Goal: Information Seeking & Learning: Check status

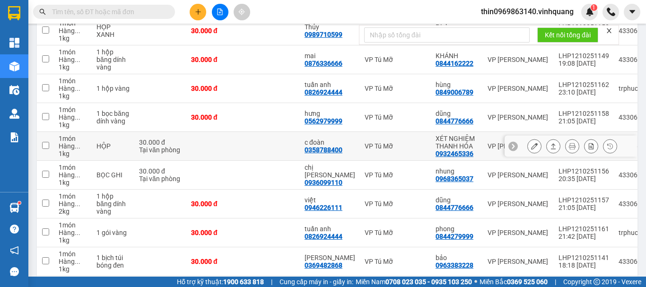
scroll to position [213, 0]
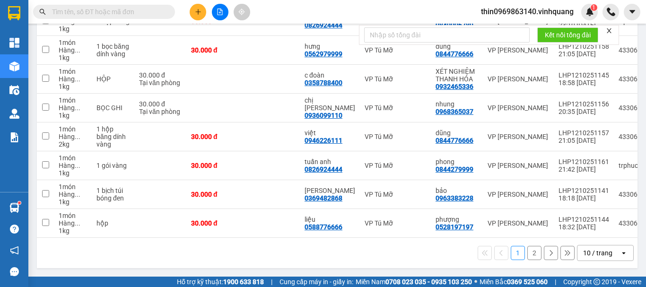
click at [528, 257] on button "2" at bounding box center [534, 253] width 14 height 14
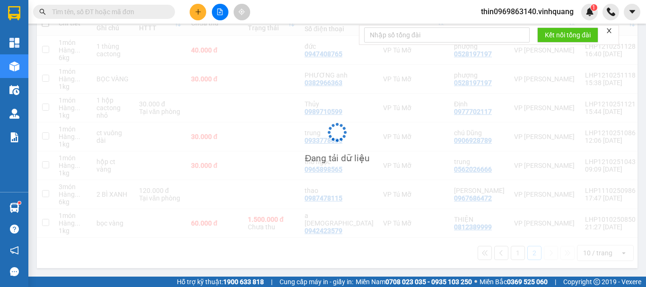
scroll to position [126, 0]
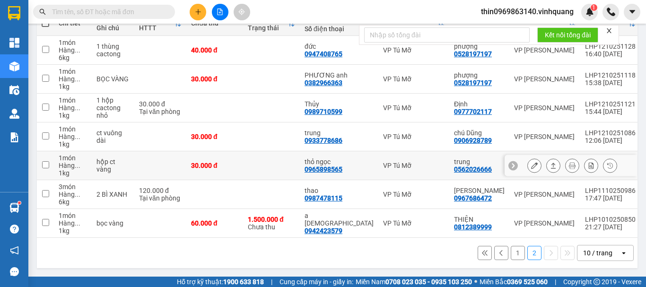
click at [311, 167] on div "0965898565" at bounding box center [324, 170] width 38 height 8
copy div "0965898565"
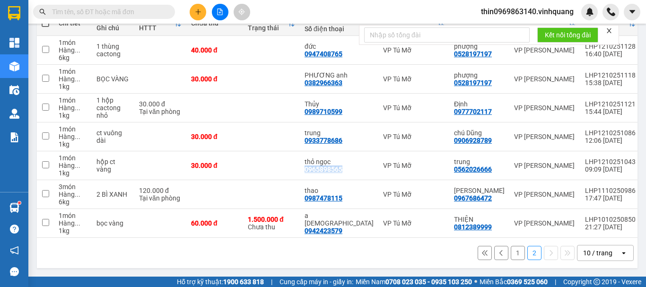
scroll to position [0, 0]
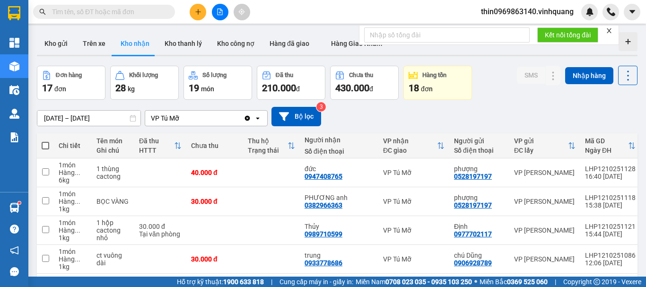
click at [45, 119] on div "ver 1.8.146 Kho gửi Trên xe Kho nhận Kho thanh lý Kho công nợ Hàng đã giao Hàng…" at bounding box center [337, 211] width 608 height 366
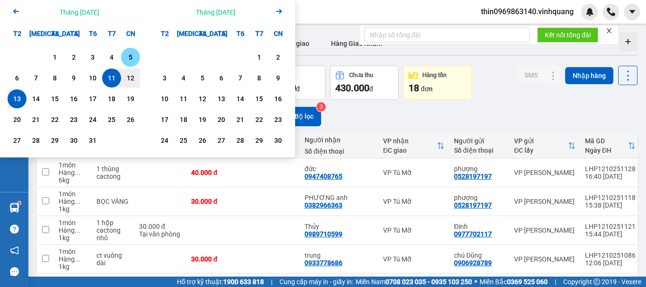
click at [128, 59] on div "5" at bounding box center [130, 57] width 13 height 11
type input "[DATE] – / /"
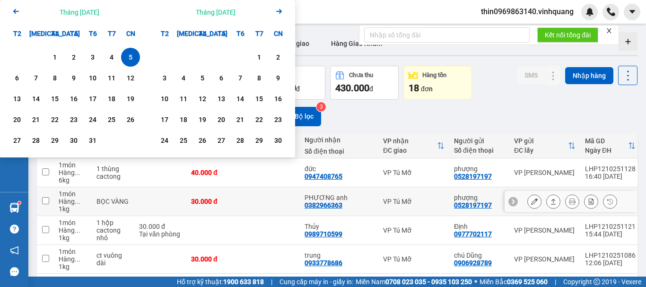
click at [246, 196] on td at bounding box center [271, 201] width 57 height 29
checkbox input "true"
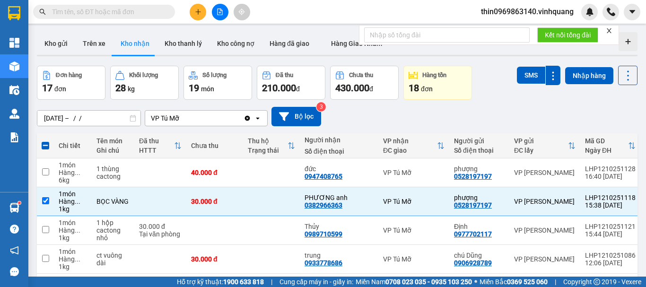
click at [119, 122] on div "ver 1.8.146 Kho gửi Trên xe Kho nhận Kho thanh lý Kho công nợ Hàng đã giao Hàng…" at bounding box center [337, 211] width 608 height 366
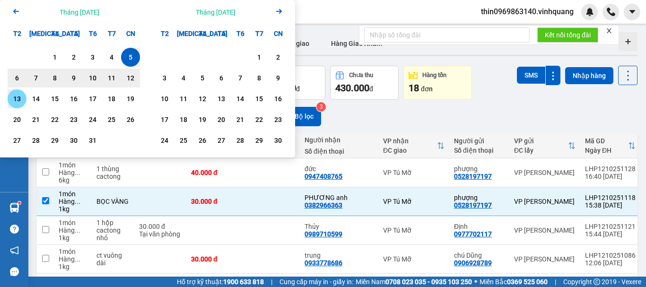
click at [17, 99] on div "13" at bounding box center [16, 98] width 13 height 11
type input "[DATE] – [DATE]"
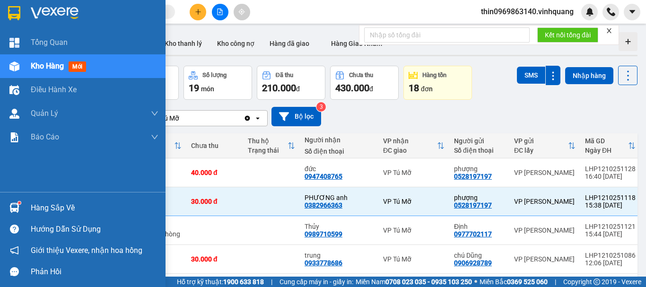
checkbox input "false"
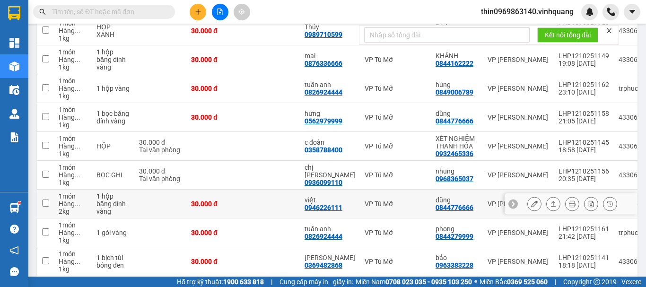
scroll to position [213, 0]
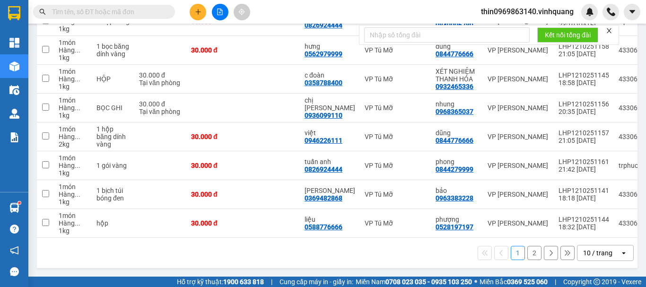
click at [527, 254] on button "2" at bounding box center [534, 253] width 14 height 14
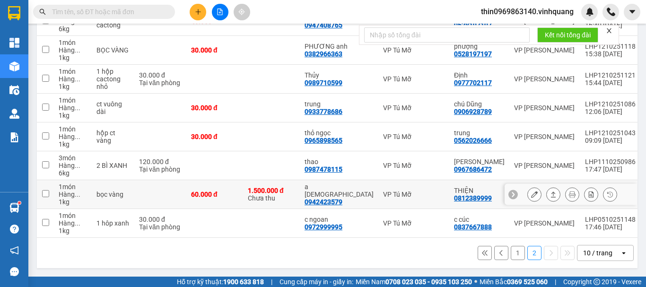
scroll to position [155, 0]
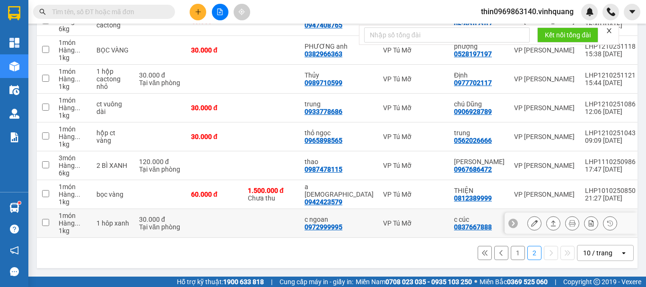
click at [327, 223] on div "0972999995" at bounding box center [324, 227] width 38 height 8
copy div "0972999995"
click at [454, 223] on div "0837667888" at bounding box center [473, 227] width 38 height 8
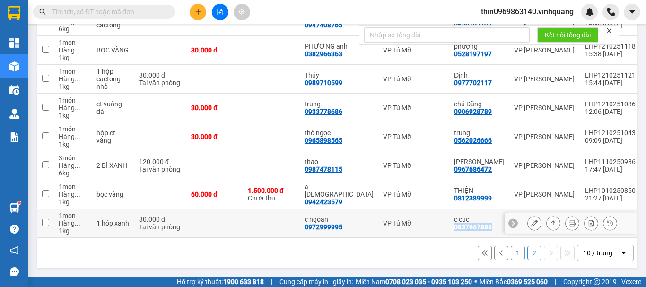
copy div "0837667888"
